Goal: Communication & Community: Answer question/provide support

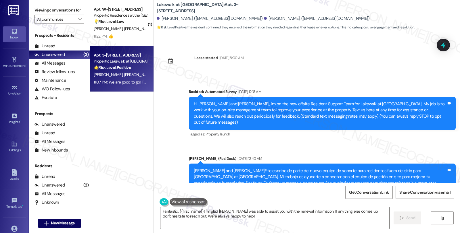
scroll to position [522, 0]
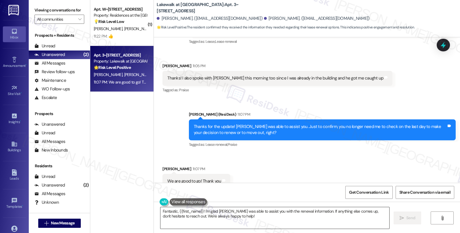
click at [172, 211] on textarea "Fantastic, {{first_name}}! I'm glad [PERSON_NAME] was able to assist you with t…" at bounding box center [274, 219] width 229 height 22
click at [174, 211] on textarea "Fantastic, {{first_name}}! I'm glad [PERSON_NAME] was able to assist you with t…" at bounding box center [274, 219] width 229 height 22
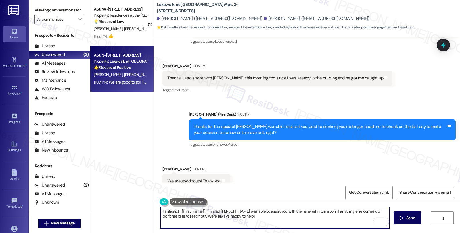
click at [311, 210] on textarea "Fantastic! , {{first_name}}! I'm glad [PERSON_NAME] was able to assist you with…" at bounding box center [274, 219] width 229 height 22
drag, startPoint x: 265, startPoint y: 211, endPoint x: 401, endPoint y: 209, distance: 135.7
click at [401, 209] on div "Fantastic! If anything else comes up, don't hesitate to reach out. We're always…" at bounding box center [307, 223] width 306 height 43
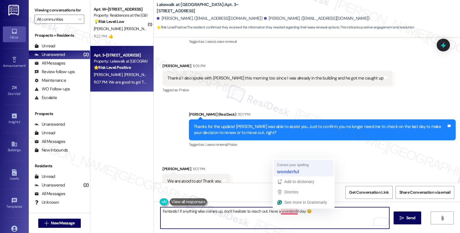
type textarea "Fantastic! If anything else comes up, don't hesitate to reach out. Have a wonde…"
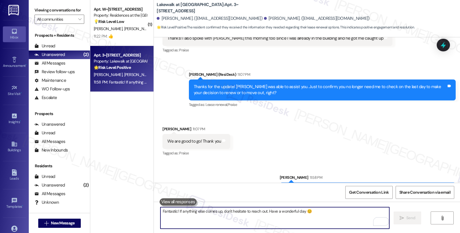
scroll to position [563, 0]
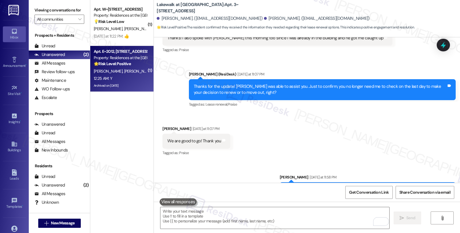
click at [114, 57] on div "Property: Residences at the [GEOGRAPHIC_DATA]" at bounding box center [120, 58] width 53 height 6
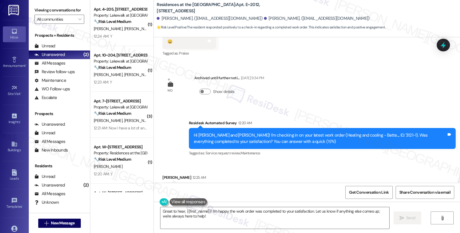
scroll to position [761, 0]
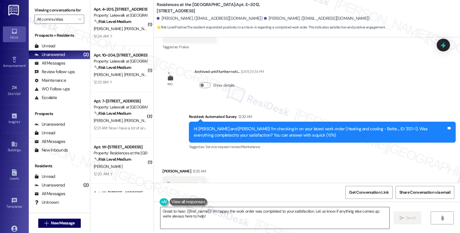
click at [182, 211] on textarea "Great to hear, {{first_name}}! I'm happy the work order was completed to your s…" at bounding box center [274, 219] width 229 height 22
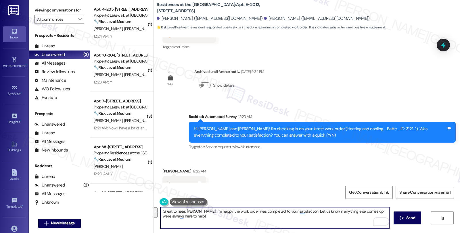
drag, startPoint x: 359, startPoint y: 212, endPoint x: 360, endPoint y: 218, distance: 6.3
click at [360, 218] on textarea "Great to hear, [PERSON_NAME]! I'm happy the work order was completed to your sa…" at bounding box center [274, 219] width 229 height 22
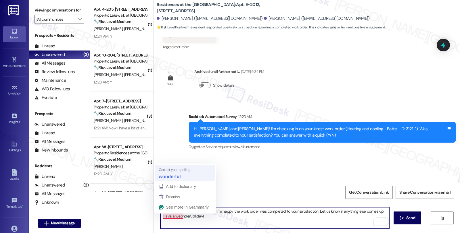
type textarea "Great to hear, [PERSON_NAME]! I'm happy the work order was completed to your sa…"
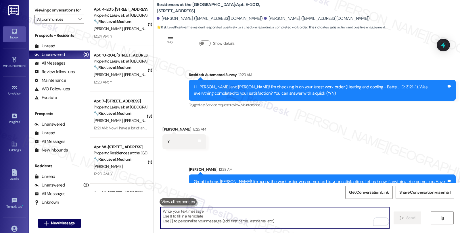
scroll to position [807, 0]
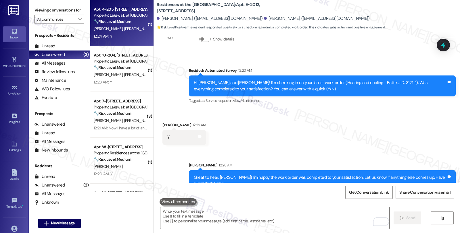
click at [133, 26] on div "[PERSON_NAME] [PERSON_NAME]" at bounding box center [120, 28] width 54 height 7
type textarea "Fetching suggested responses. Please feel free to read through the conversation…"
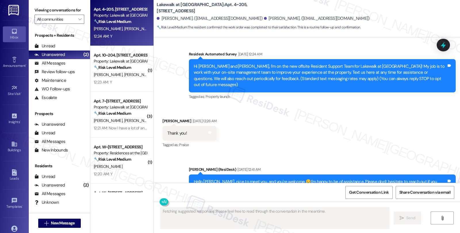
scroll to position [1, 0]
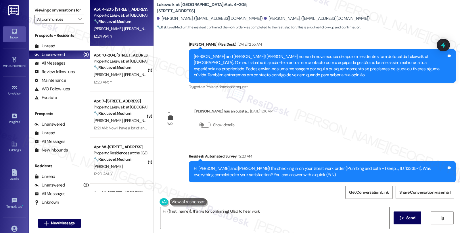
scroll to position [325, 0]
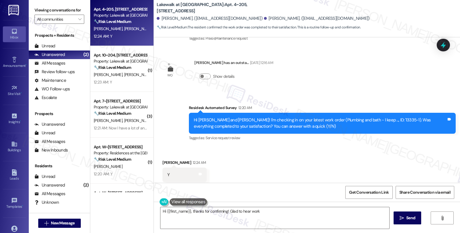
click at [162, 160] on div "Daniel Kohout 12:24 AM" at bounding box center [184, 164] width 44 height 8
copy div "Daniel"
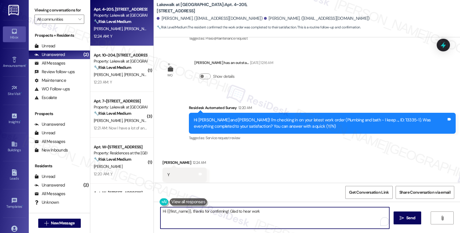
drag, startPoint x: 162, startPoint y: 210, endPoint x: 186, endPoint y: 210, distance: 23.9
click at [186, 210] on textarea "Hi {{first_name}}, thanks for confirming! Glad to hear work order 13335-1 was c…" at bounding box center [274, 219] width 229 height 22
paste textarea "Daniel"
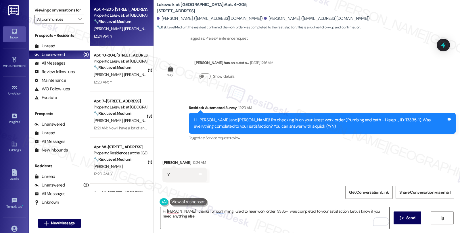
click at [326, 216] on textarea "Hi Daniel , thanks for confirming! Glad to hear work order 13335-1 was complete…" at bounding box center [274, 219] width 229 height 22
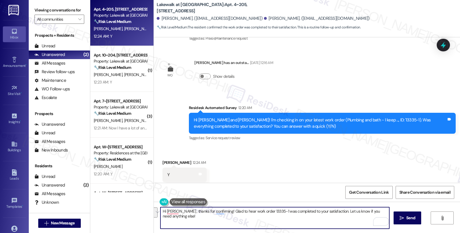
drag, startPoint x: 326, startPoint y: 212, endPoint x: 343, endPoint y: 219, distance: 17.9
click at [343, 219] on textarea "Hi Daniel , thanks for confirming! Glad to hear work order 13335-1 was complete…" at bounding box center [274, 219] width 229 height 22
paste textarea "We strive to make your experience here as smooth as possible, and your positive…"
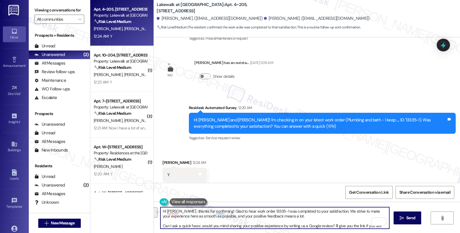
scroll to position [9, 0]
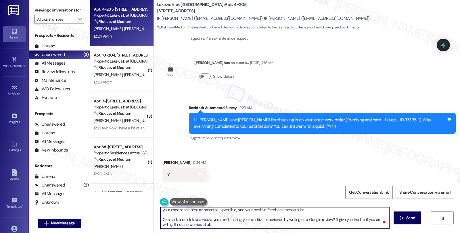
type textarea "Hi Daniel , thanks for confirming! Glad to hear work order 13335-1 was complete…"
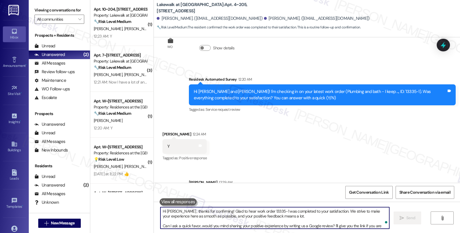
scroll to position [389, 0]
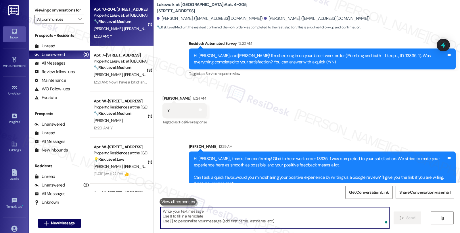
click at [117, 28] on div "T. Cox M. Cox" at bounding box center [120, 28] width 54 height 7
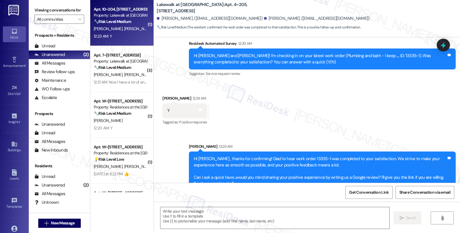
type textarea "Fetching suggested responses. Please feel free to read through the conversation…"
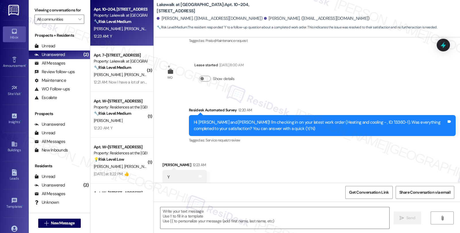
scroll to position [196, 0]
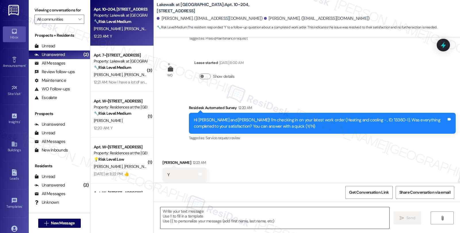
click at [228, 220] on textarea at bounding box center [274, 219] width 229 height 22
click at [261, 218] on textarea "To enrich screen reader interactions, please activate Accessibility in Grammarl…" at bounding box center [274, 219] width 229 height 22
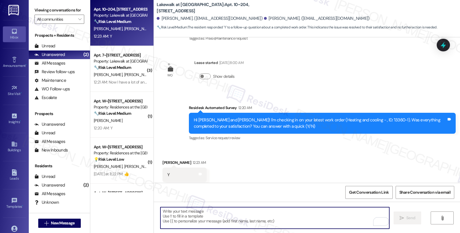
paste textarea "Hi, it’s great to hear from you and I’m glad your latest work order has been co…"
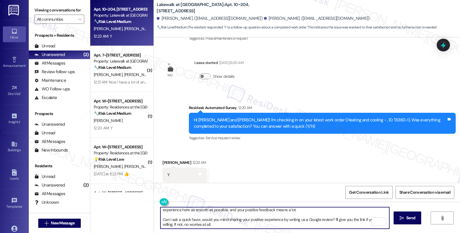
scroll to position [9, 0]
click at [163, 160] on div "Miriam Cox 12:23 AM" at bounding box center [184, 164] width 44 height 8
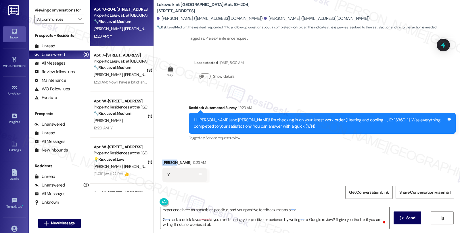
copy div "Miriam"
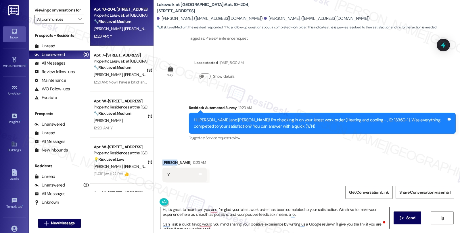
scroll to position [0, 0]
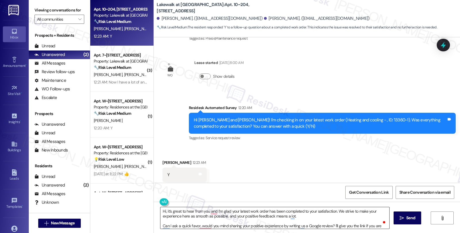
click at [162, 210] on textarea "Hi, it’s great to hear from you and I’m glad your latest work order has been co…" at bounding box center [274, 219] width 229 height 22
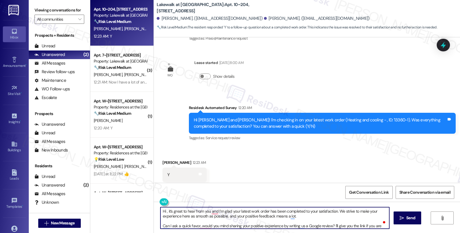
paste textarea "Miriam"
type textarea "Hi Miriam, it’s great to hear from you and I’m glad your latest work order has …"
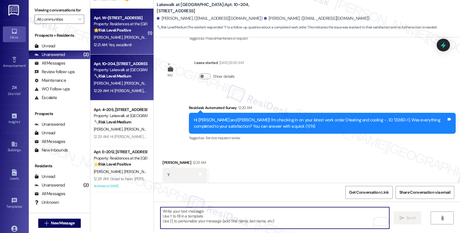
click at [122, 29] on strong "🌟 Risk Level: Positive" at bounding box center [112, 30] width 37 height 5
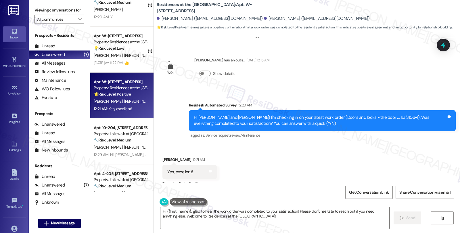
click at [164, 157] on div "Deborah Freedman 12:21 AM" at bounding box center [189, 161] width 54 height 8
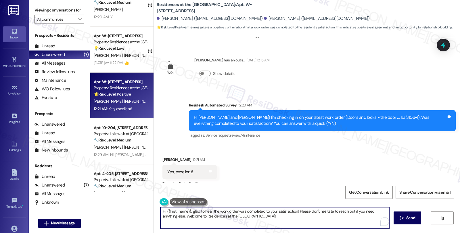
drag, startPoint x: 163, startPoint y: 210, endPoint x: 187, endPoint y: 212, distance: 24.2
click at [187, 212] on textarea "Hi {{first_name}}, glad to hear the work order was completed to your satisfacti…" at bounding box center [274, 219] width 229 height 22
paste textarea "Miriam"
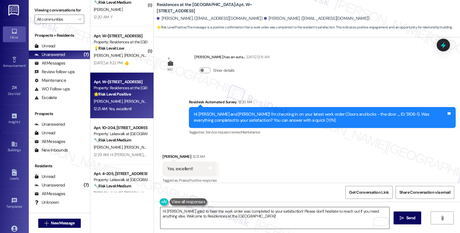
drag, startPoint x: 280, startPoint y: 219, endPoint x: 284, endPoint y: 215, distance: 5.9
click at [280, 219] on textarea "Hi Miriam, glad to hear the work order was completed to your satisfaction! Plea…" at bounding box center [274, 219] width 229 height 22
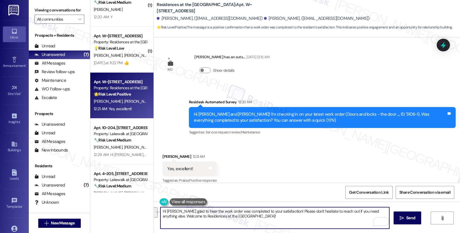
drag, startPoint x: 283, startPoint y: 211, endPoint x: 293, endPoint y: 222, distance: 15.0
click at [293, 222] on textarea "Hi Miriam, glad to hear the work order was completed to your satisfaction! Plea…" at bounding box center [274, 219] width 229 height 22
paste textarea "We strive to make your experience here as smooth as possible, and your positive…"
type textarea "Hi Miriam, glad to hear the work order was completed to your satisfaction! We s…"
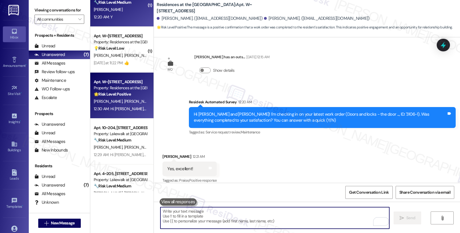
click at [116, 13] on div "[PERSON_NAME]" at bounding box center [120, 9] width 54 height 7
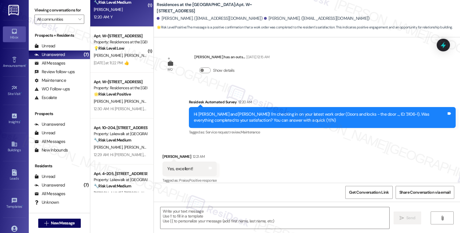
type textarea "Fetching suggested responses. Please feel free to read through the conversation…"
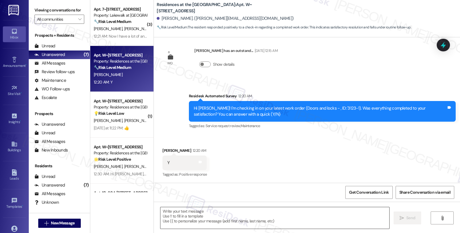
click at [245, 218] on textarea at bounding box center [274, 219] width 229 height 22
click at [244, 219] on textarea "To enrich screen reader interactions, please activate Accessibility in Grammarl…" at bounding box center [274, 219] width 229 height 22
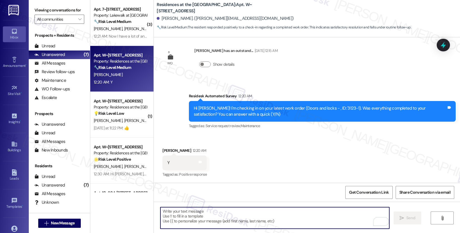
paste textarea "Hi, it’s great to hear from you and I’m glad your latest work order has been co…"
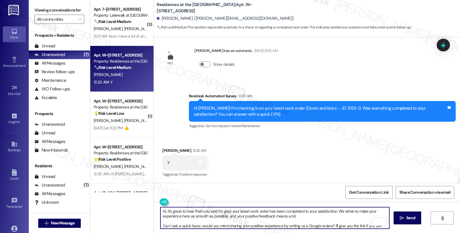
scroll to position [9, 0]
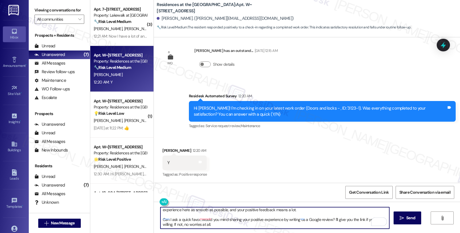
click at [162, 149] on div "Paul Barris 12:20 AM" at bounding box center [184, 152] width 44 height 8
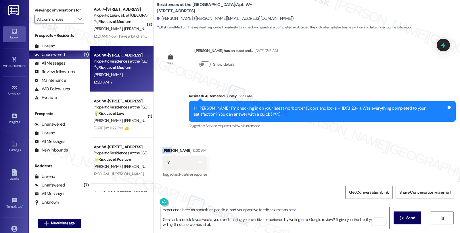
click at [162, 149] on div "Paul Barris 12:20 AM" at bounding box center [184, 152] width 44 height 8
copy div "Paul"
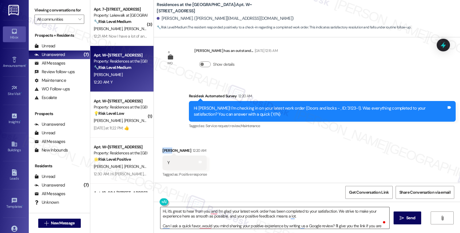
click at [162, 210] on textarea "Hi, it’s great to hear from you and I’m glad your latest work order has been co…" at bounding box center [274, 219] width 229 height 22
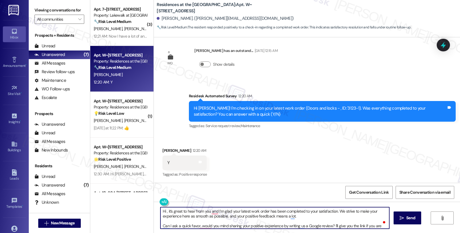
paste textarea "Paul"
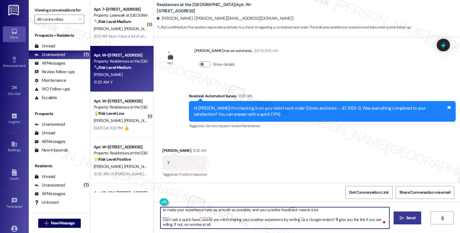
type textarea "Hi Paul, it’s great to hear from you and I’m glad your latest work order has be…"
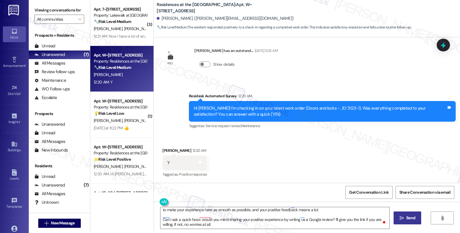
click at [407, 219] on span "Send" at bounding box center [410, 218] width 9 height 6
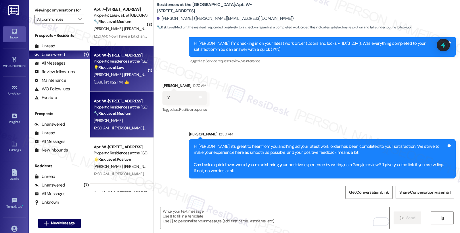
click at [126, 79] on div "Yesterday at 11:22 PM: 👍 Yesterday at 11:22 PM: 👍" at bounding box center [120, 82] width 54 height 7
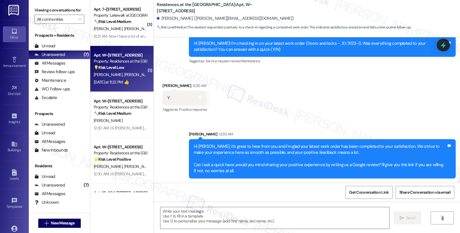
type textarea "Fetching suggested responses. Please feel free to read through the conversation…"
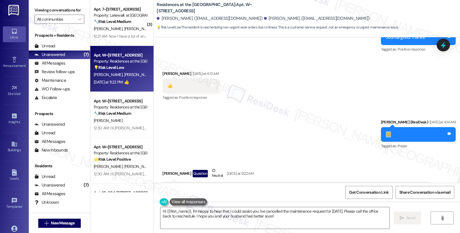
drag, startPoint x: 404, startPoint y: 110, endPoint x: 395, endPoint y: 108, distance: 8.7
click at [395, 127] on div "😊 Tags and notes" at bounding box center [418, 134] width 75 height 15
copy div "😊"
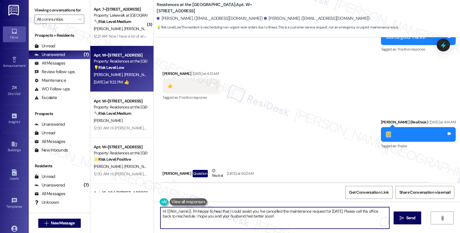
click at [274, 210] on textarea "Hi {{first_name}}, I'm happy to hear that I could assist you. I've cancelled th…" at bounding box center [274, 219] width 229 height 22
paste textarea "😊"
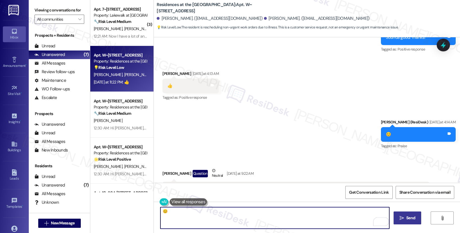
type textarea "😊"
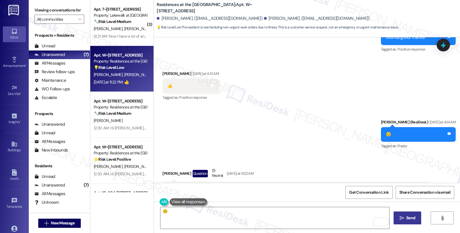
click at [398, 215] on span " Send" at bounding box center [407, 218] width 18 height 6
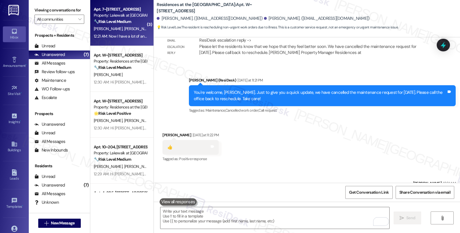
click at [124, 28] on span "[PERSON_NAME]" at bounding box center [138, 28] width 29 height 5
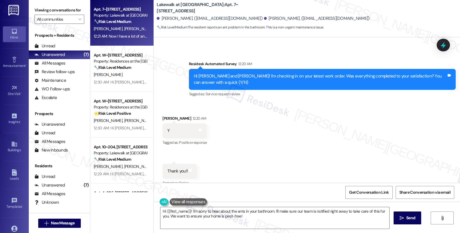
scroll to position [430, 0]
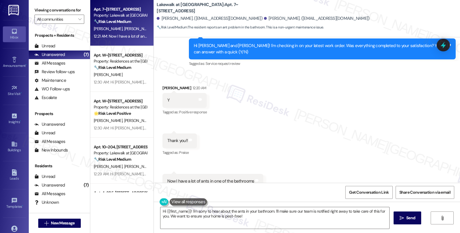
click at [162, 81] on div "Received via SMS Maria Paniagua 12:20 AM Y Tags and notes Tagged as: Positive r…" at bounding box center [184, 101] width 53 height 40
copy div "Maria"
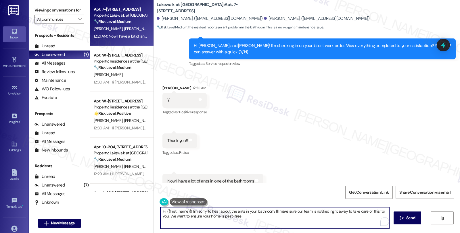
drag, startPoint x: 162, startPoint y: 211, endPoint x: 186, endPoint y: 212, distance: 23.9
click at [186, 212] on textarea "Hi {{first_name}}! I'm sorry to hear about the ants in your bathroom. I'll make…" at bounding box center [274, 219] width 229 height 22
paste textarea "Maria"
drag, startPoint x: 257, startPoint y: 212, endPoint x: 266, endPoint y: 216, distance: 9.9
click at [266, 216] on textarea "Hi Maria , I'm sorry to hear about the ants in your bathroom. I'll make sure ou…" at bounding box center [274, 219] width 229 height 22
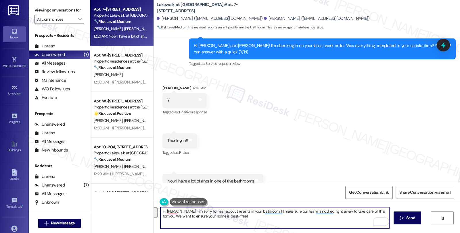
type textarea "Hi Maria , I'm sorry to hear about the ants in your bathroom. I'll make sure ou…"
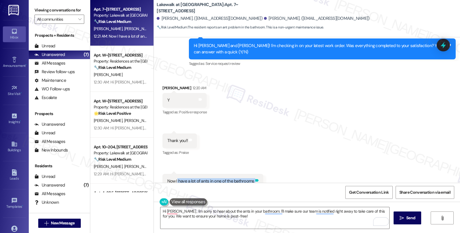
drag, startPoint x: 173, startPoint y: 162, endPoint x: 249, endPoint y: 165, distance: 75.9
click at [249, 174] on div "Now I have a lot of ants in one of the bathrooms Tags and notes" at bounding box center [212, 181] width 101 height 15
copy div "have a lot of ants in one of the bathrooms Tags and notes"
click at [176, 223] on textarea "Hi Maria , I'm sorry to hear about the ants in your bathroom. I'll make sure ou…" at bounding box center [274, 219] width 229 height 22
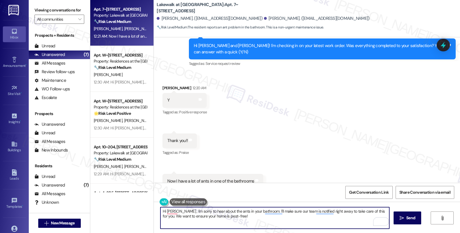
click at [257, 211] on textarea "Hi Maria , I'm sorry to hear about the ants in your bathroom. I'll make sure ou…" at bounding box center [274, 219] width 229 height 22
click at [262, 218] on textarea "Hi Maria , I'm sorry to hear about the ants in your bathroom. I'll make sure ou…" at bounding box center [274, 219] width 229 height 22
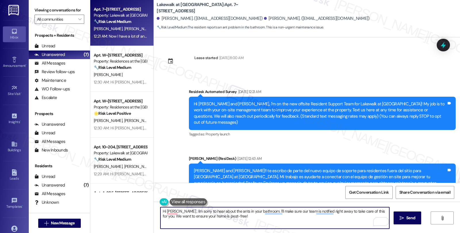
scroll to position [430, 0]
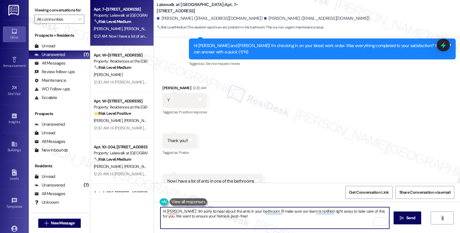
drag, startPoint x: 257, startPoint y: 212, endPoint x: 286, endPoint y: 226, distance: 32.3
click at [286, 226] on textarea "Hi [PERSON_NAME] , I'm sorry to hear about the ants in your bathroom. I'll make…" at bounding box center [274, 219] width 229 height 22
click at [259, 213] on textarea "Hi [PERSON_NAME] , I'm sorry to hear about the ants in your bathroom. Have you …" at bounding box center [274, 219] width 229 height 22
paste textarea "Let's get this sorted out. I need a few details to help us assess the situation…"
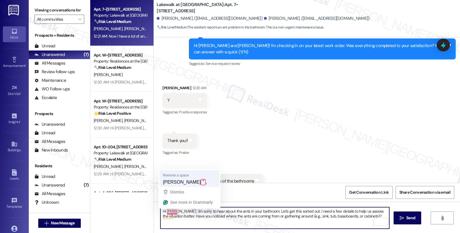
type textarea "Hi [PERSON_NAME], I'm sorry to hear about the ants in your bathroom. Let's get …"
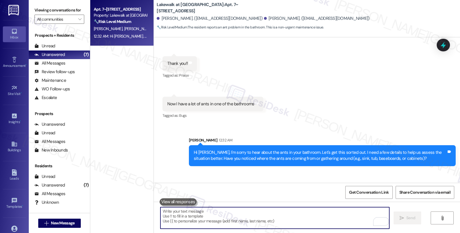
scroll to position [516, 0]
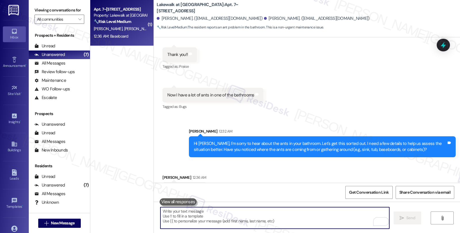
click at [208, 217] on textarea "To enrich screen reader interactions, please activate Accessibility in Grammarl…" at bounding box center [274, 219] width 229 height 22
paste textarea "Have you noticed if the ant issue is worse at a certain time of day or after sp…"
type textarea "Have you noticed if the ant issue is worse at a certain time of day or after sp…"
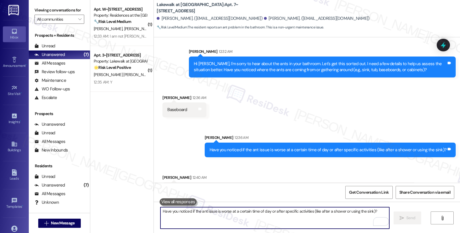
scroll to position [596, 0]
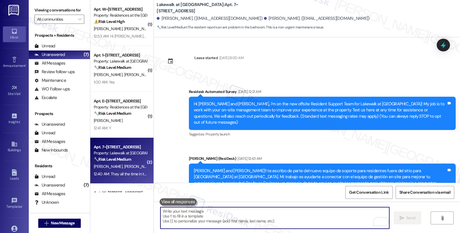
scroll to position [596, 0]
